Goal: Information Seeking & Learning: Check status

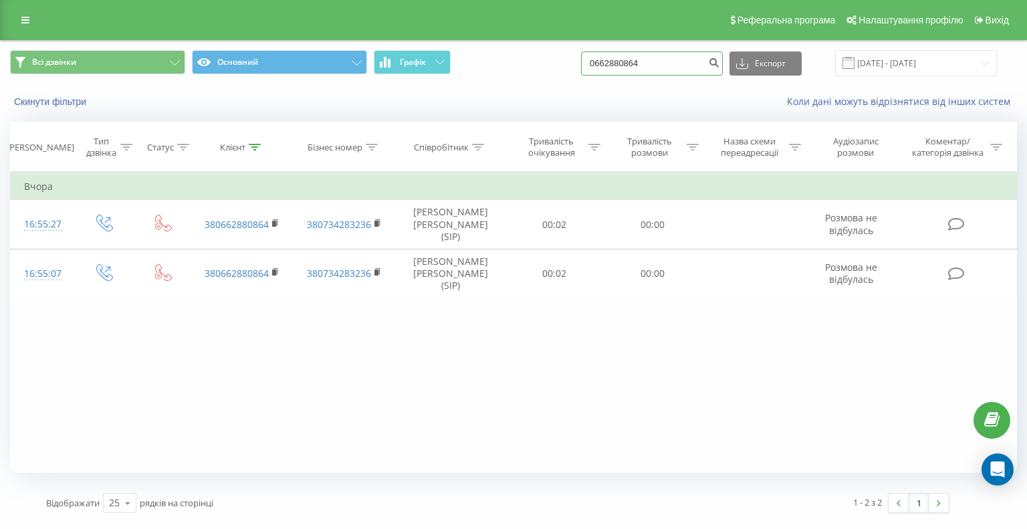
click at [669, 56] on input "0662880864" at bounding box center [652, 63] width 142 height 24
type input "0"
paste input "[PHONE_NUMBER]"
type input "0965381598"
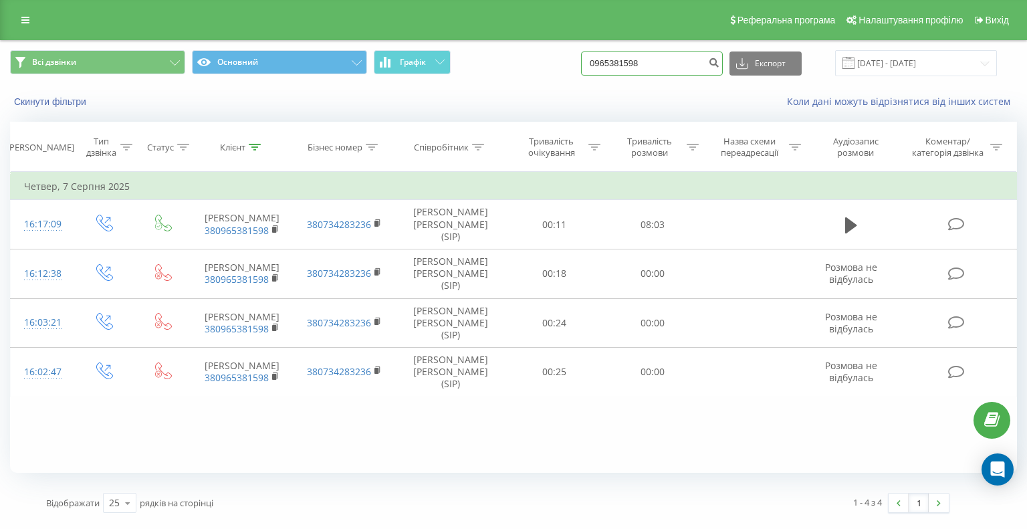
click at [676, 62] on input "0965381598" at bounding box center [652, 63] width 142 height 24
type input "0"
paste input "0503253725"
type input "0503253725"
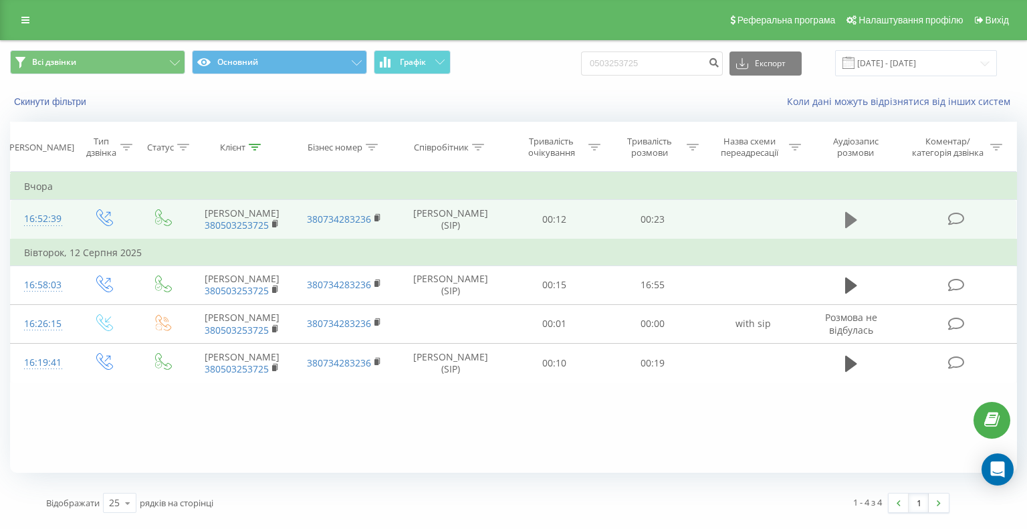
click at [845, 224] on icon at bounding box center [851, 220] width 12 height 19
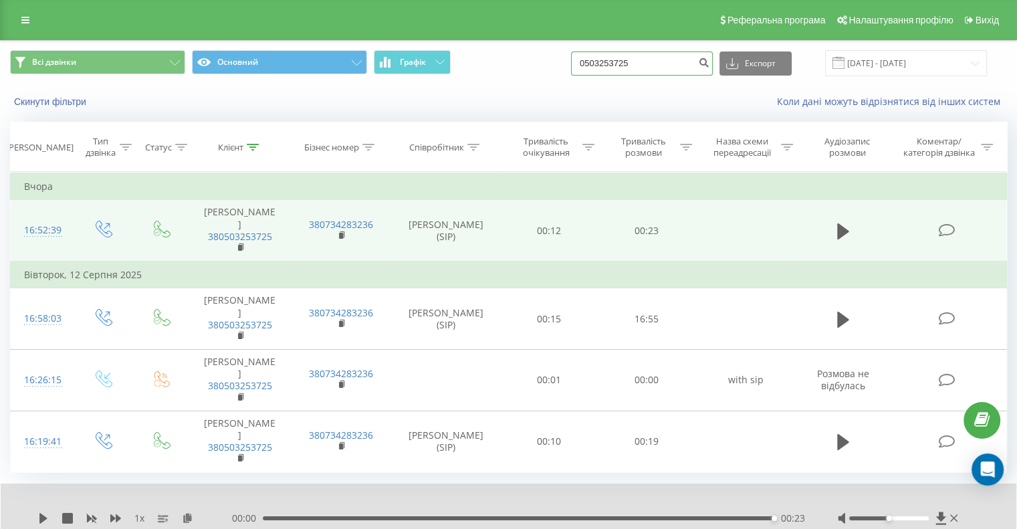
click at [660, 66] on input "0503253725" at bounding box center [642, 63] width 142 height 24
type input "0"
paste input "0951297989"
type input "0951297989"
click at [709, 63] on icon "submit" at bounding box center [703, 61] width 11 height 8
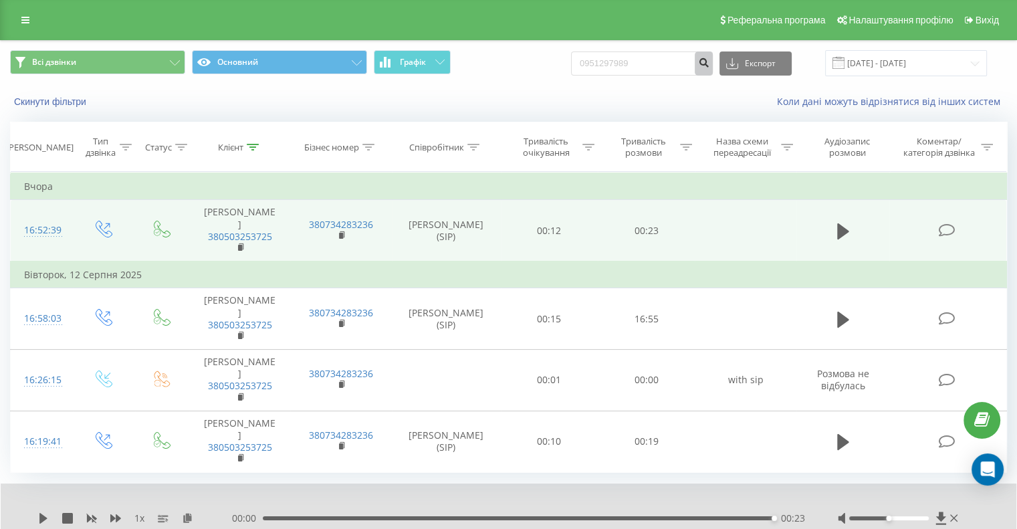
click at [711, 72] on button "submit" at bounding box center [703, 63] width 18 height 24
click at [674, 66] on input "0951297989" at bounding box center [642, 63] width 142 height 24
click at [709, 63] on icon "submit" at bounding box center [703, 61] width 11 height 8
